Goal: Task Accomplishment & Management: Manage account settings

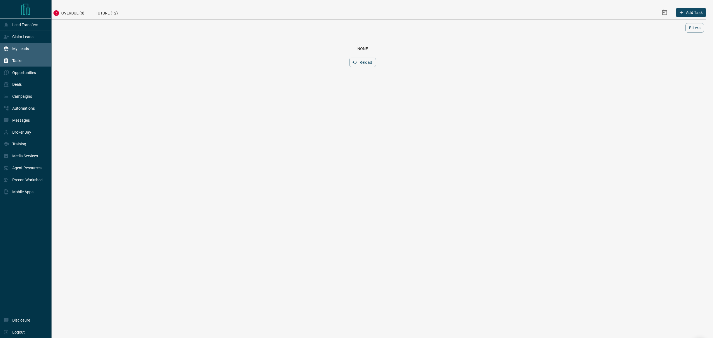
click at [1, 50] on div "My Leads" at bounding box center [26, 49] width 52 height 12
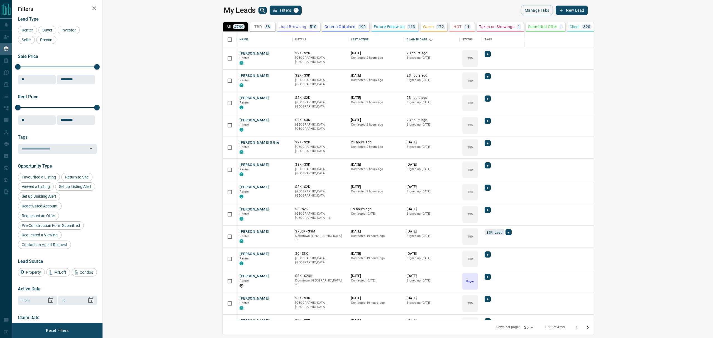
scroll to position [282, 602]
click at [264, 26] on div "38" at bounding box center [267, 26] width 7 height 5
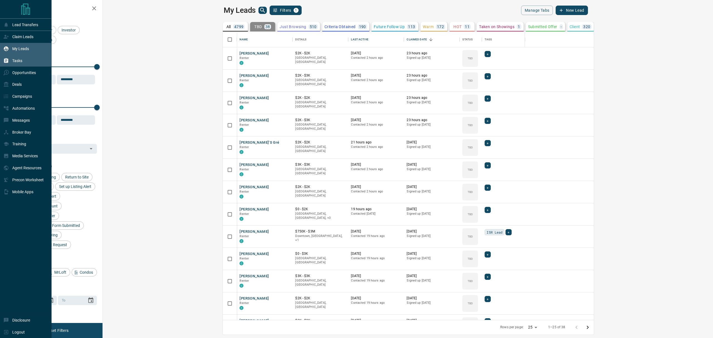
click at [1, 62] on div "Tasks" at bounding box center [26, 61] width 52 height 12
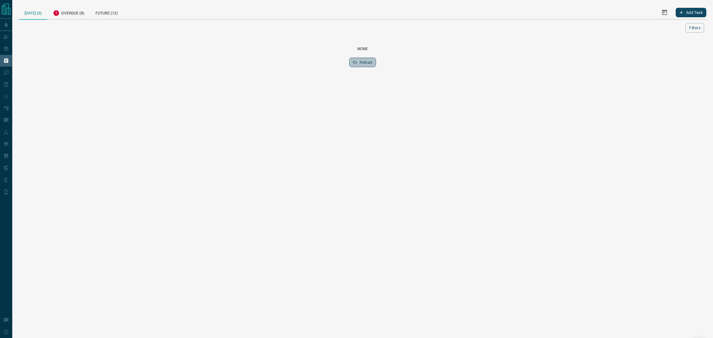
click at [361, 63] on button "Reload" at bounding box center [362, 62] width 26 height 9
click at [63, 17] on div "Overdue (8)" at bounding box center [68, 13] width 43 height 14
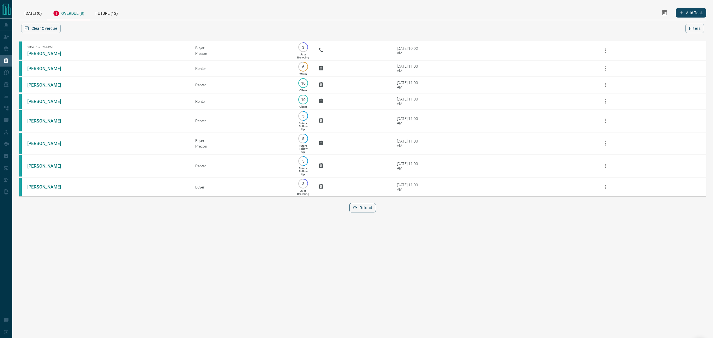
click at [364, 212] on button "Reload" at bounding box center [362, 207] width 26 height 9
click at [26, 13] on div "[DATE] (0)" at bounding box center [33, 13] width 28 height 14
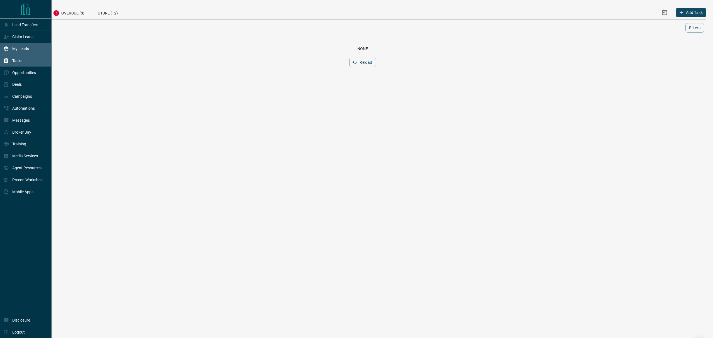
click at [4, 49] on icon at bounding box center [6, 49] width 6 height 6
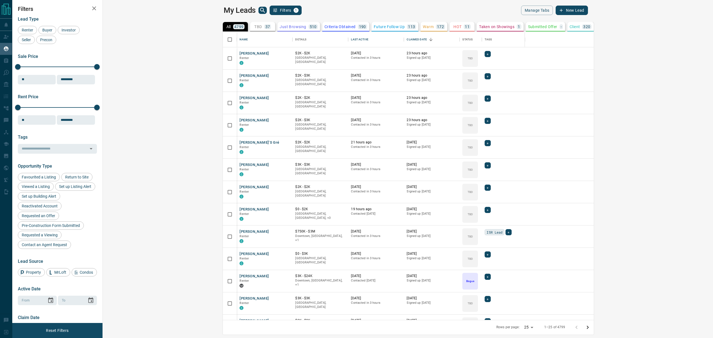
scroll to position [282, 602]
